Goal: Information Seeking & Learning: Check status

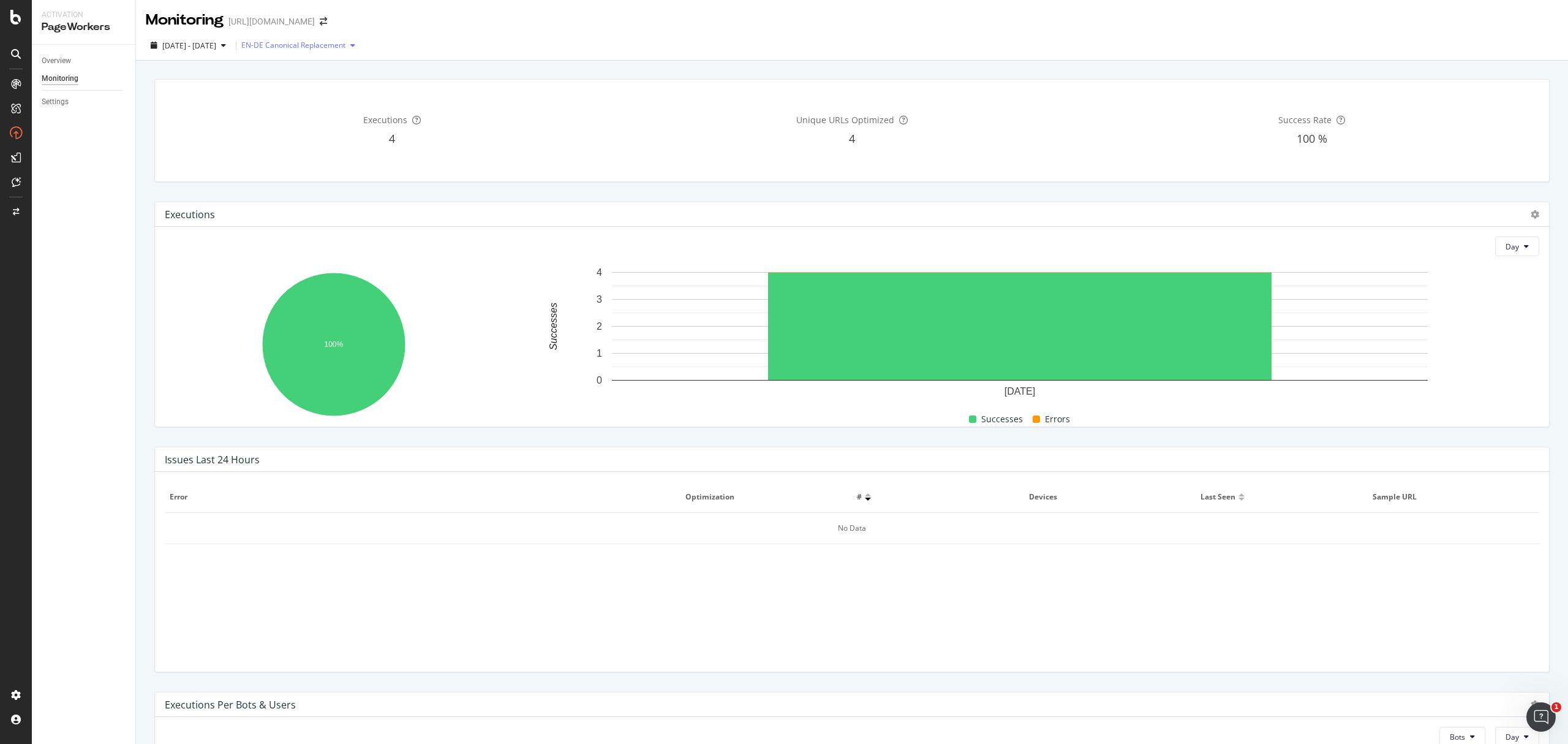
click at [340, 42] on div "EN-DE Canonical Replacement" at bounding box center [293, 45] width 105 height 7
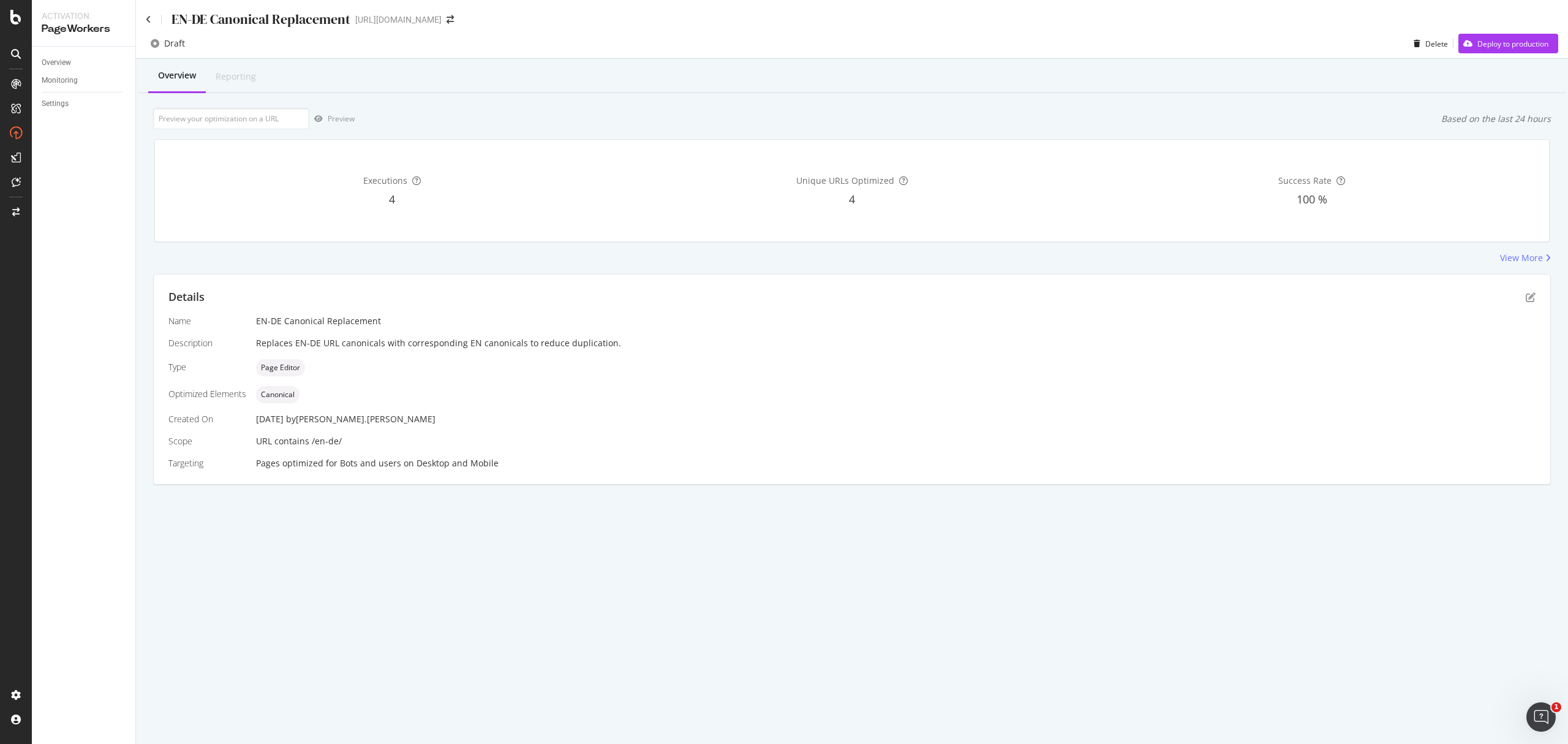
click at [152, 15] on div "EN-DE Canonical Replacement" at bounding box center [248, 19] width 204 height 19
click at [141, 15] on div "EN-DE Canonical Replacement https://www.neweracap.eu" at bounding box center [852, 14] width 1432 height 29
click at [148, 25] on div "EN-DE Canonical Replacement" at bounding box center [248, 19] width 204 height 19
click at [148, 21] on icon at bounding box center [149, 19] width 6 height 9
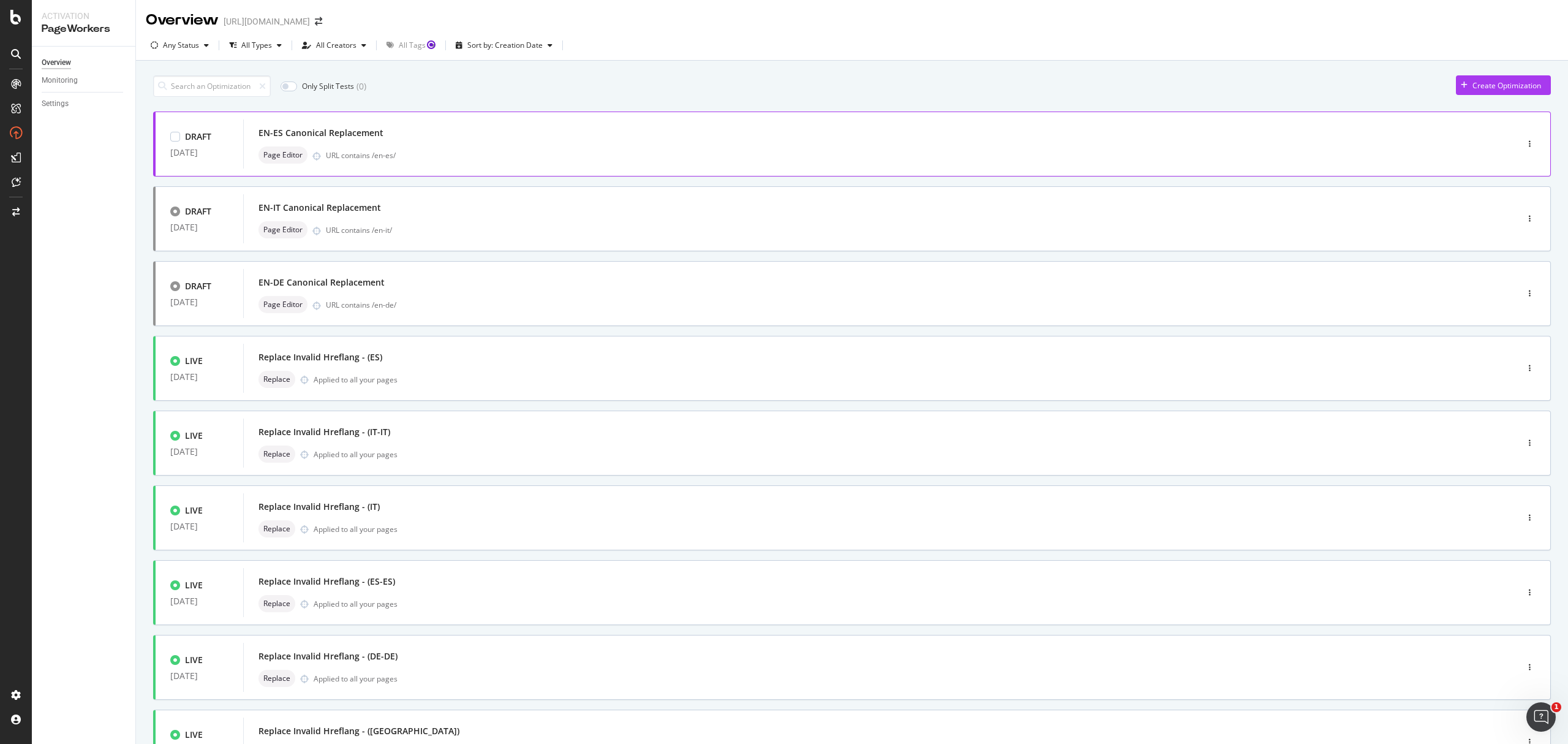
click at [549, 142] on div "EN-ES Canonical Replacement" at bounding box center [862, 133] width 1207 height 17
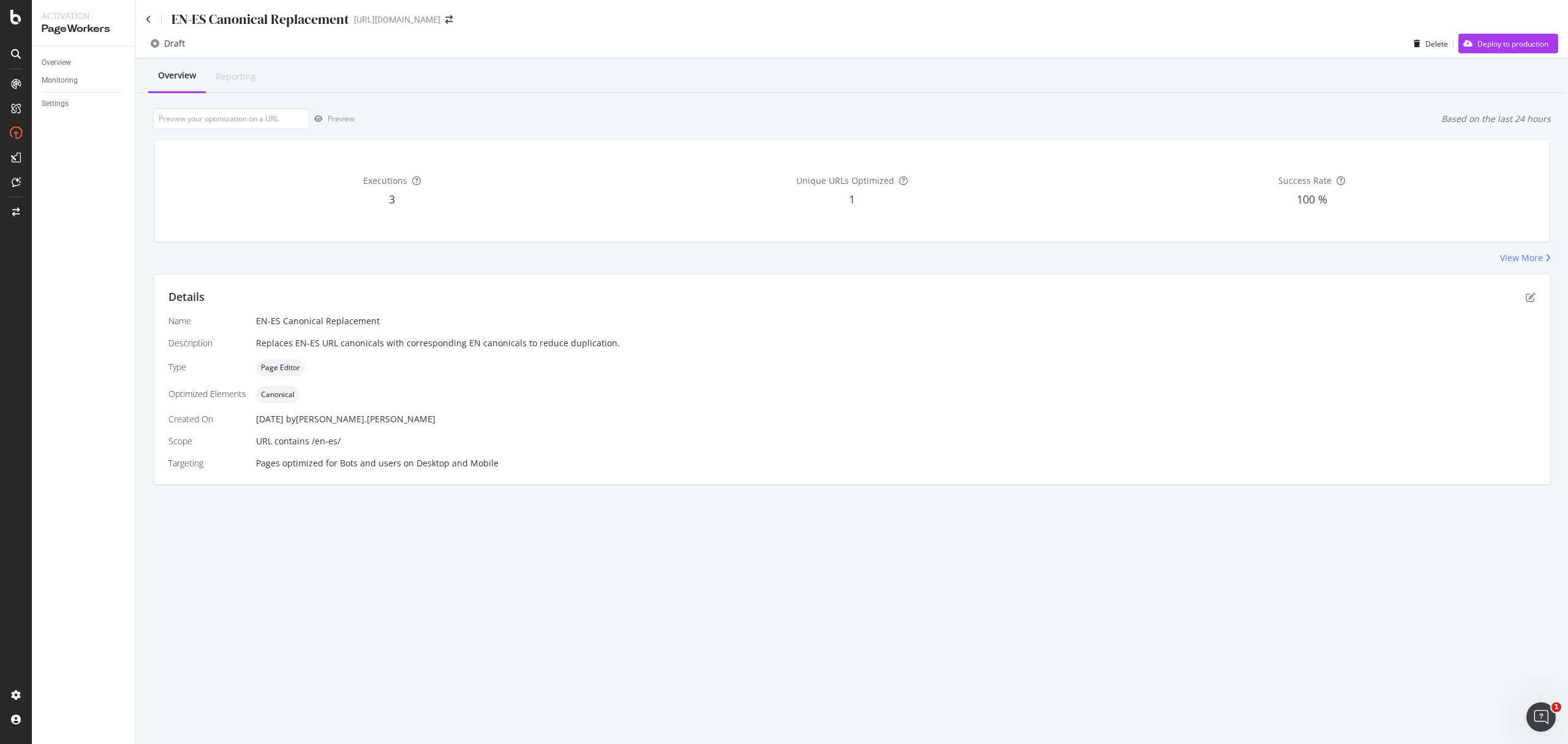
click at [856, 202] on div "1" at bounding box center [852, 200] width 455 height 16
click at [200, 126] on input "url" at bounding box center [231, 118] width 156 height 21
click at [224, 79] on div "Reporting" at bounding box center [235, 77] width 40 height 13
click at [1524, 260] on div "View More" at bounding box center [1522, 258] width 43 height 13
